Goal: Complete application form: Complete application form

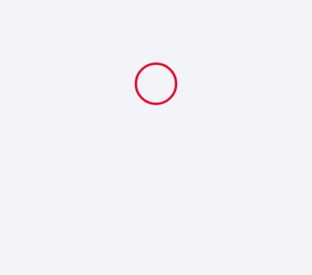
select select
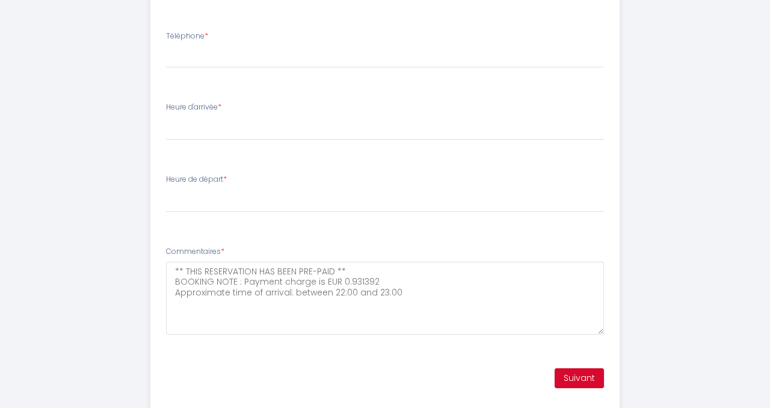
scroll to position [573, 0]
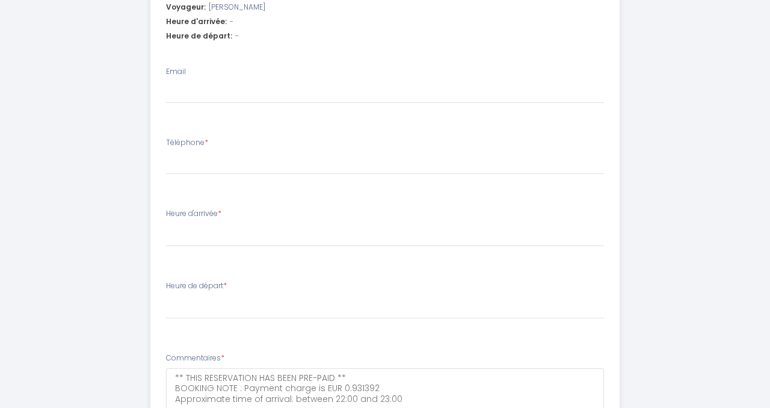
scroll to position [421, 0]
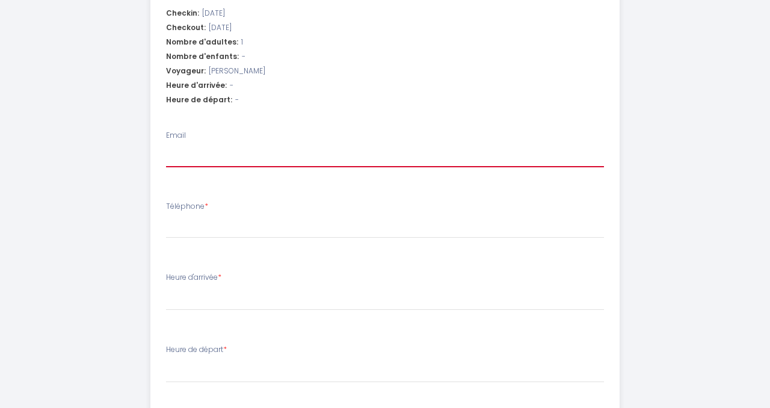
click at [311, 155] on input "Email" at bounding box center [385, 156] width 438 height 22
type input "[EMAIL_ADDRESS][DOMAIN_NAME]"
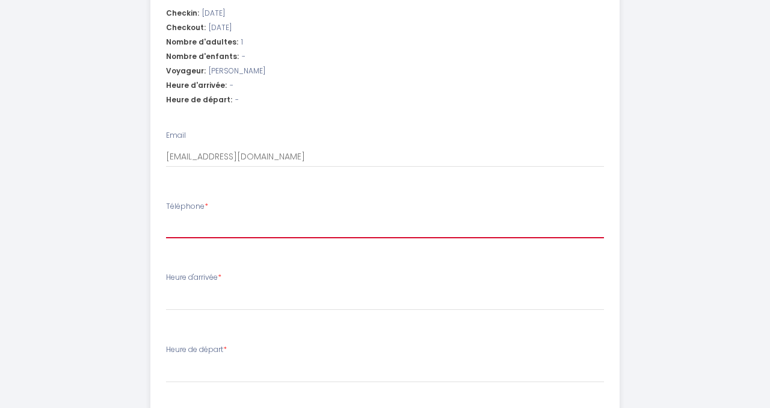
type input "07922249079"
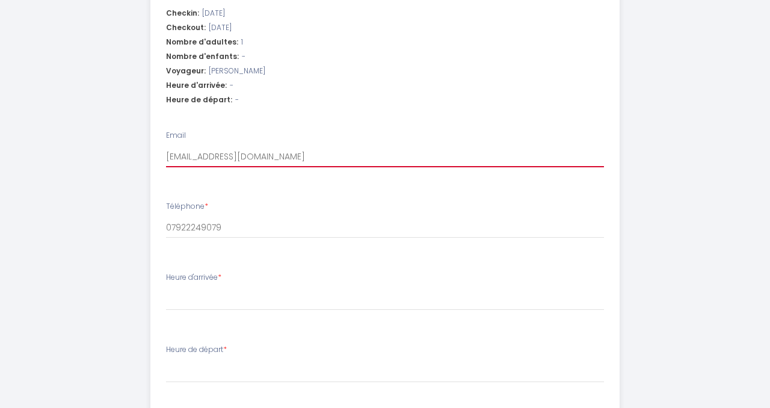
select select
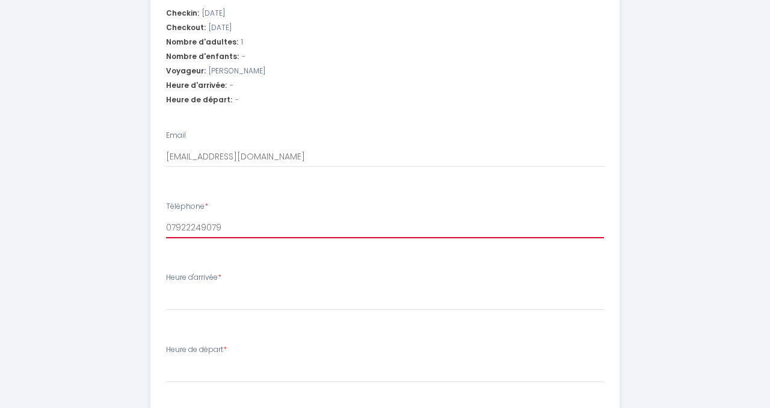
click at [169, 225] on input "07922249079" at bounding box center [385, 227] width 438 height 22
type input "7922249079"
select select
type input "[PHONE_NUMBER]"
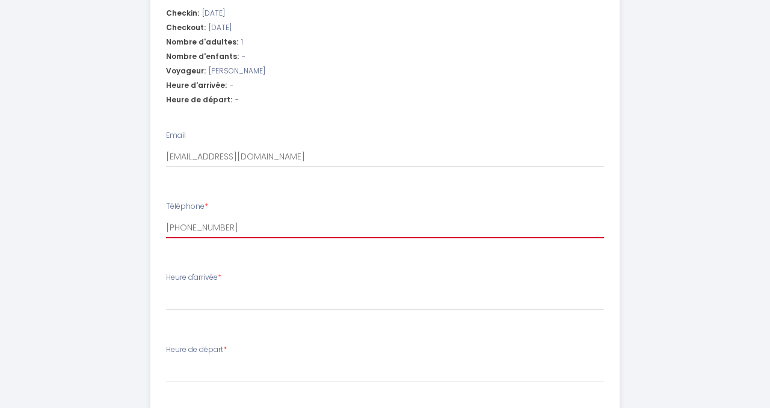
select select
type input "[PHONE_NUMBER]"
select select
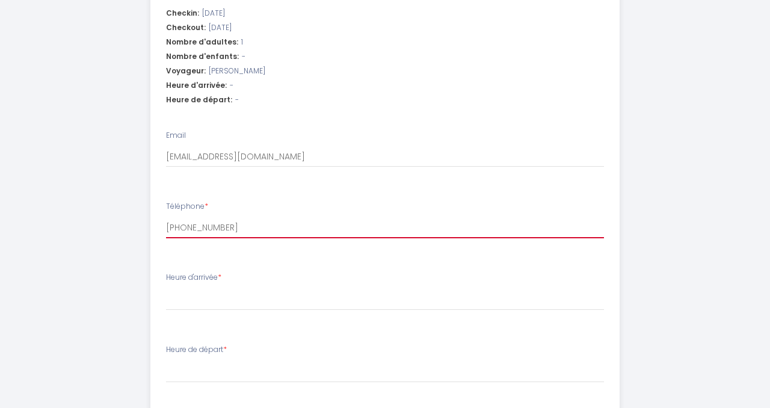
type input "[PHONE_NUMBER]"
select select
type input "[PHONE_NUMBER]"
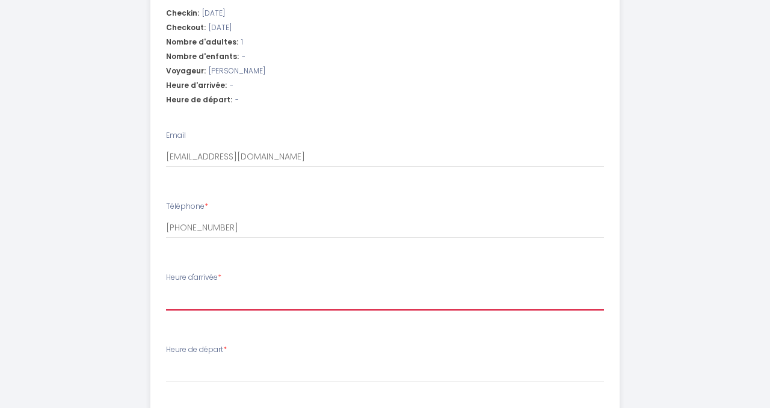
click at [202, 275] on select "17:00 17:30 18:00 18:30 19:00 19:30 20:00 20:30 21:00 21:30 22:00 22:30 23:00 2…" at bounding box center [385, 298] width 438 height 23
select select "23:00"
click at [166, 275] on select "17:00 17:30 18:00 18:30 19:00 19:30 20:00 20:30 21:00 21:30 22:00 22:30 23:00 2…" at bounding box center [385, 298] width 438 height 23
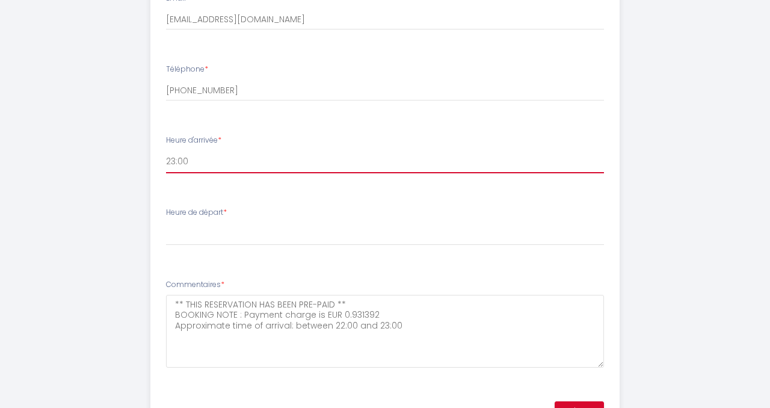
scroll to position [589, 0]
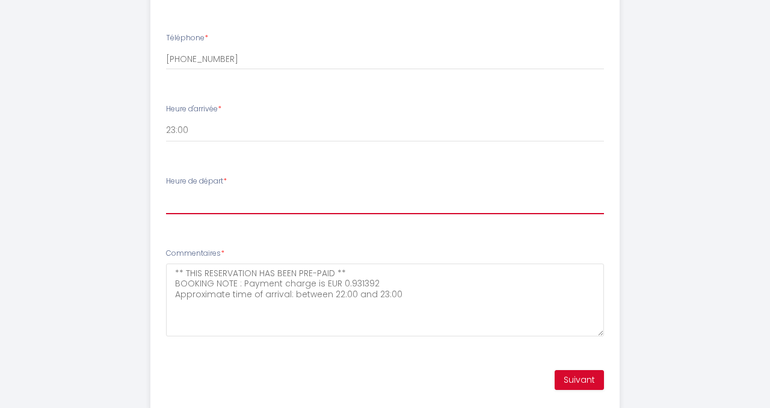
click at [232, 196] on select "00:00 00:30 01:00 01:30 02:00 02:30 03:00 03:30 04:00 04:30 05:00 05:30 06:00 0…" at bounding box center [385, 202] width 438 height 23
select select "10:00"
click at [166, 191] on select "00:00 00:30 01:00 01:30 02:00 02:30 03:00 03:30 04:00 04:30 05:00 05:30 06:00 0…" at bounding box center [385, 202] width 438 height 23
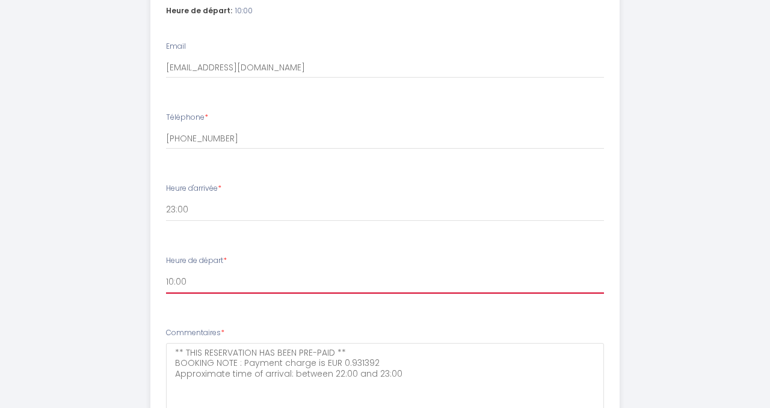
scroll to position [613, 0]
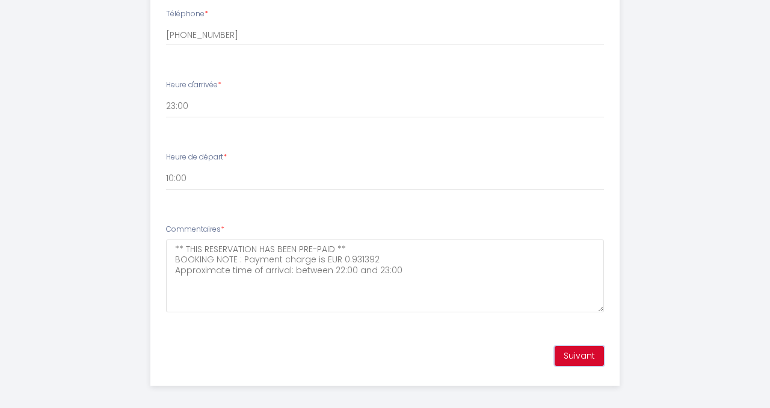
click at [311, 275] on button "Suivant" at bounding box center [578, 356] width 49 height 20
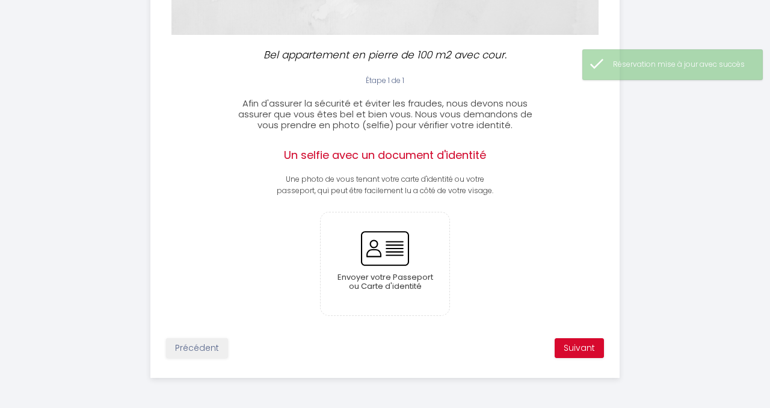
scroll to position [273, 0]
